Goal: Transaction & Acquisition: Book appointment/travel/reservation

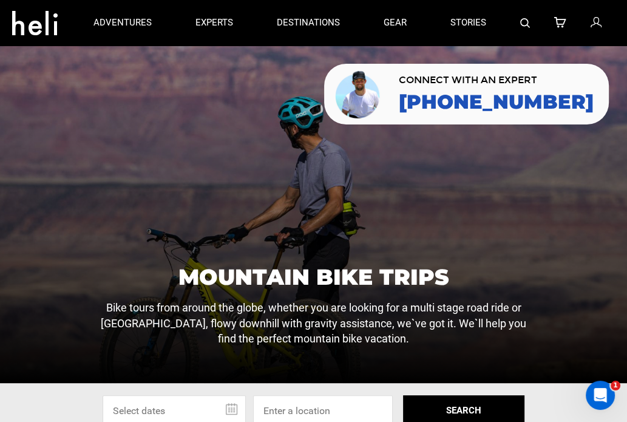
click at [221, 144] on div at bounding box center [313, 214] width 627 height 337
